Goal: Task Accomplishment & Management: Use online tool/utility

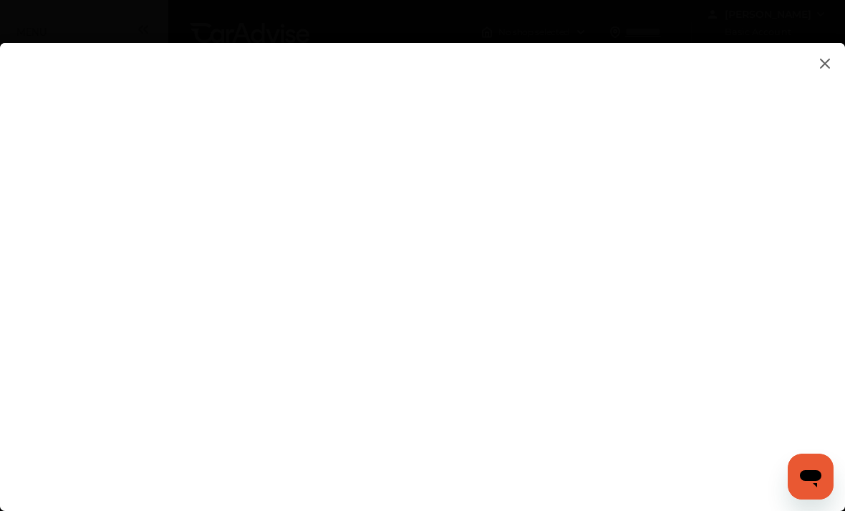
click at [823, 62] on img at bounding box center [824, 63] width 17 height 18
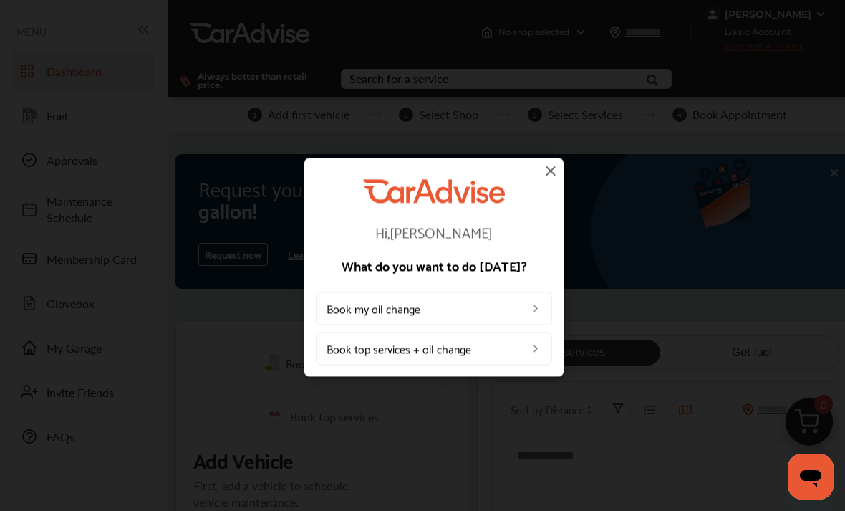
click at [553, 173] on img at bounding box center [550, 170] width 17 height 17
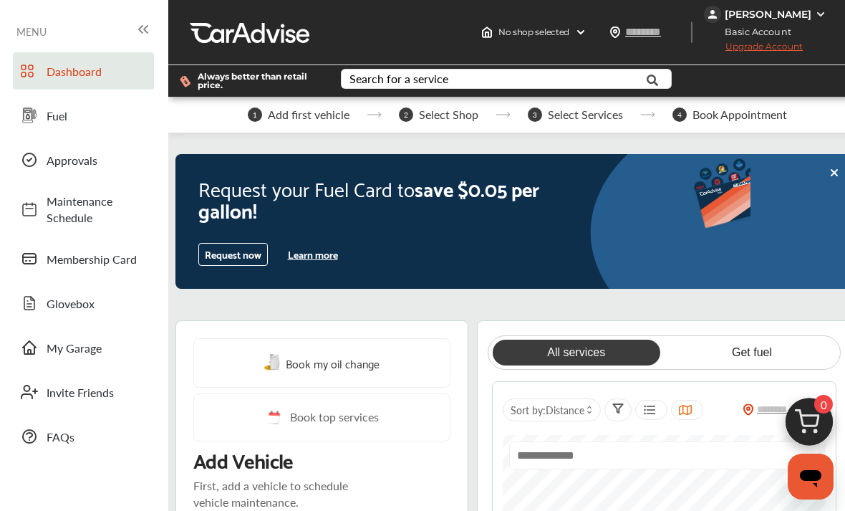
click at [390, 370] on div "Book my oil change" at bounding box center [321, 362] width 257 height 49
click at [389, 368] on div "Book my oil change" at bounding box center [321, 362] width 257 height 49
click at [322, 362] on span "Book my oil change" at bounding box center [333, 362] width 94 height 19
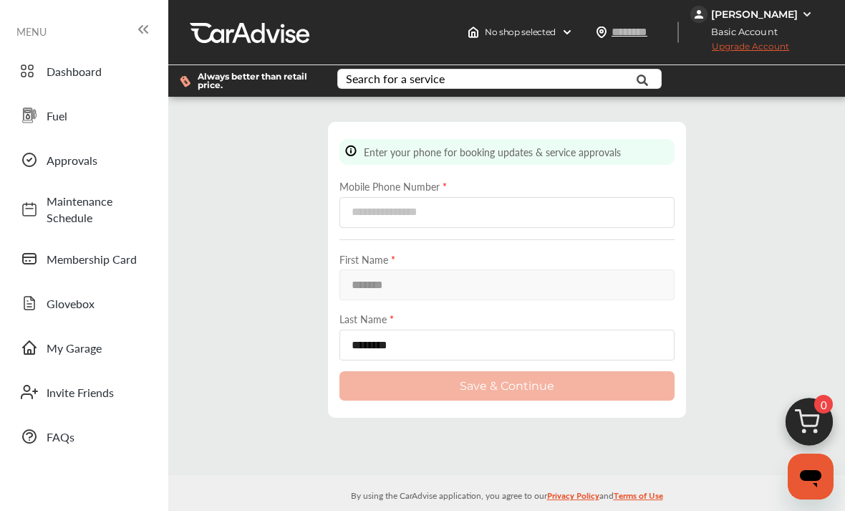
click at [744, 50] on span "Upgrade Account" at bounding box center [739, 50] width 99 height 18
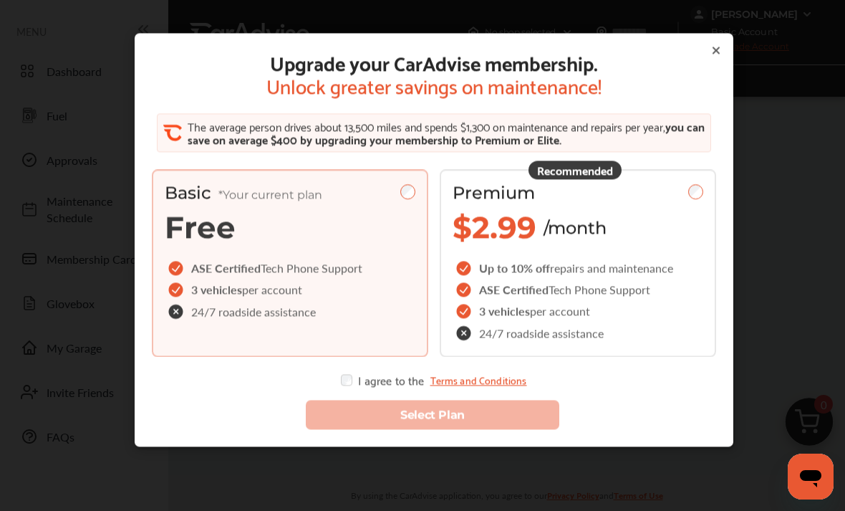
click at [711, 50] on icon at bounding box center [715, 50] width 11 height 11
